Goal: Navigation & Orientation: Find specific page/section

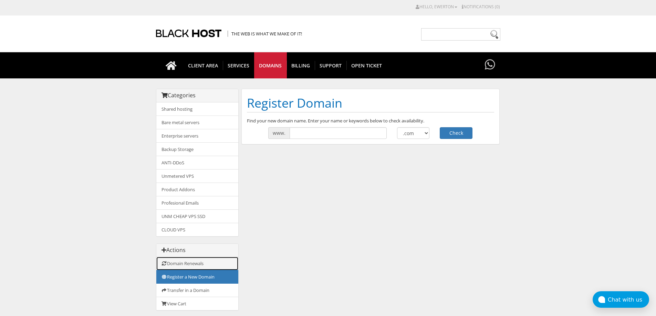
click at [207, 267] on link "Domain Renewals" at bounding box center [197, 263] width 82 height 13
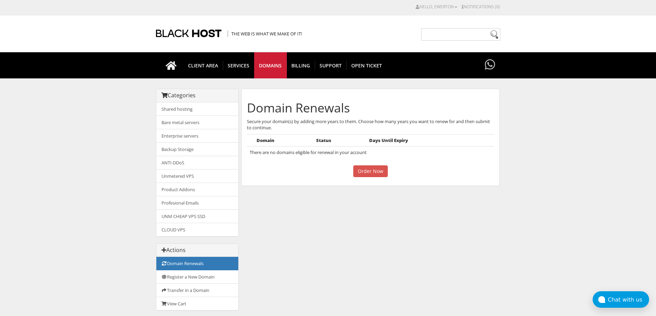
drag, startPoint x: 9, startPoint y: 170, endPoint x: 13, endPoint y: 173, distance: 4.7
click at [10, 171] on body "CAD CHF EUR GBP JPY MKD RUB USD Hello, Ewerton Credit Card Details Contacts/Sub…" at bounding box center [328, 219] width 656 height 433
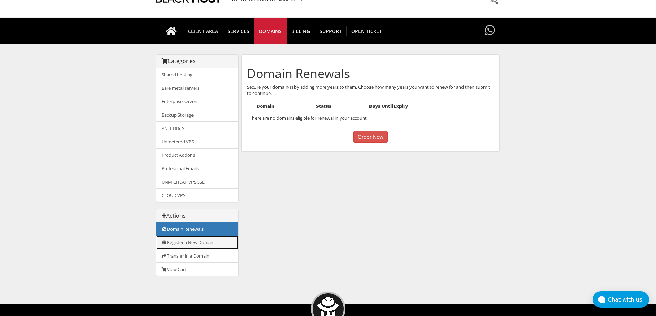
click at [203, 246] on link "Register a New Domain" at bounding box center [197, 243] width 82 height 14
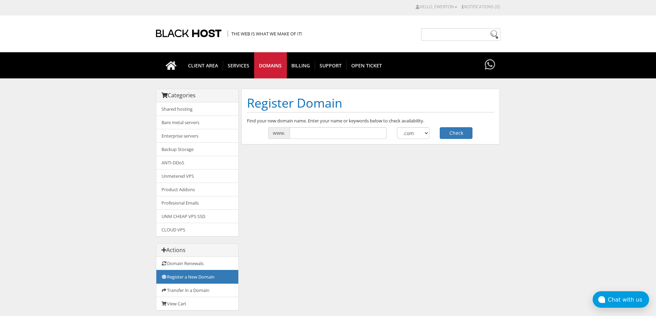
click at [325, 227] on div "Categories Shared hosting Bare metal servers Enterprise servers Backup Storage" at bounding box center [328, 203] width 344 height 229
click at [212, 290] on link "Transfer in a Domain" at bounding box center [197, 291] width 82 height 14
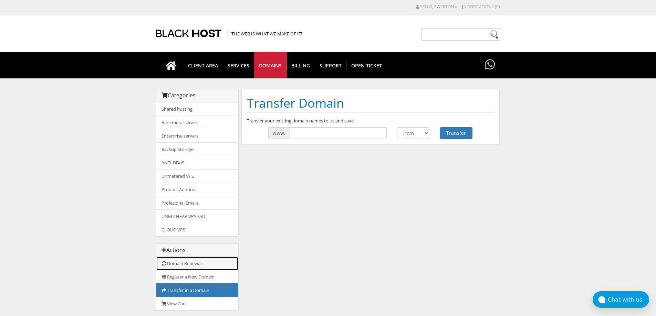
click at [204, 258] on link "Domain Renewals" at bounding box center [197, 263] width 82 height 13
